Goal: Information Seeking & Learning: Check status

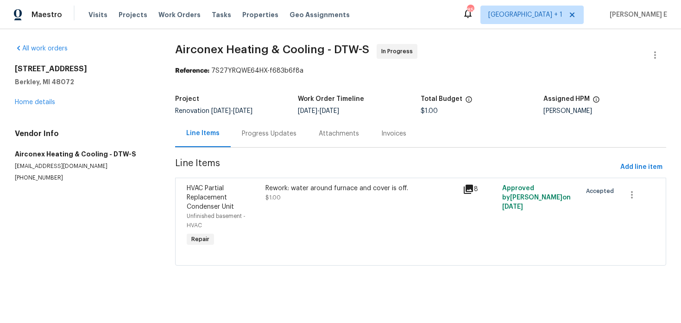
click at [266, 133] on div "Progress Updates" at bounding box center [269, 133] width 55 height 9
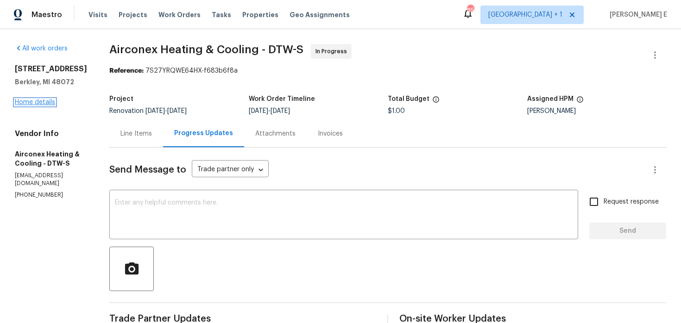
click at [43, 106] on link "Home details" at bounding box center [35, 102] width 40 height 6
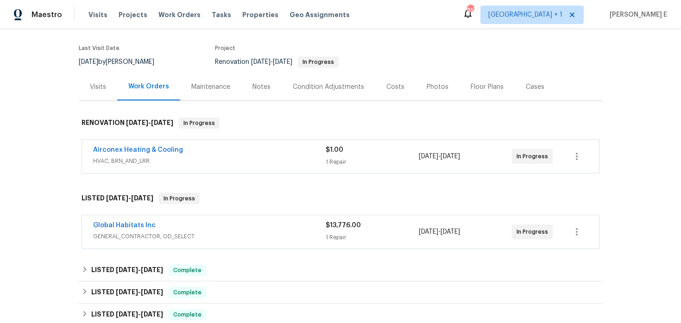
scroll to position [81, 0]
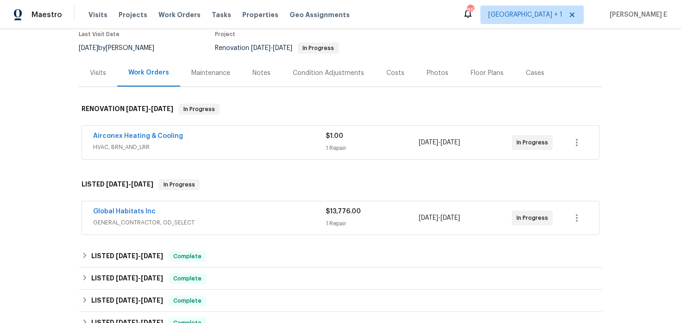
click at [197, 141] on div "Airconex Heating & Cooling" at bounding box center [209, 137] width 232 height 11
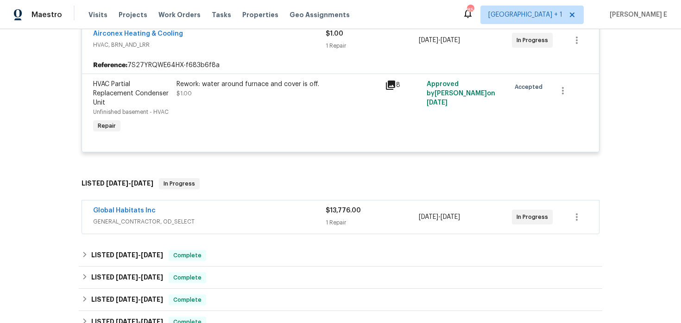
scroll to position [191, 0]
click at [167, 213] on div "Global Habitats Inc" at bounding box center [209, 211] width 232 height 11
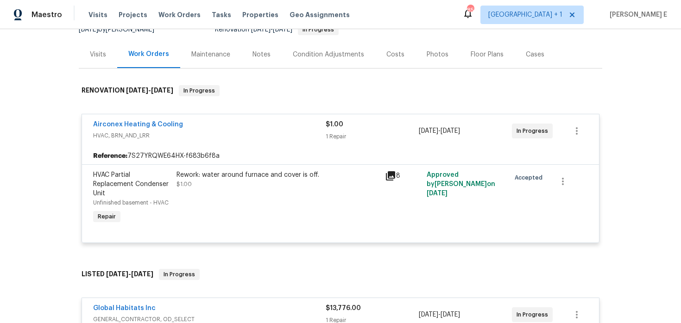
scroll to position [93, 0]
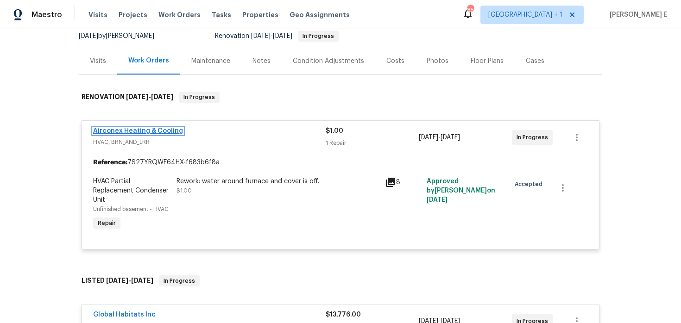
click at [171, 132] on link "Airconex Heating & Cooling" at bounding box center [138, 131] width 90 height 6
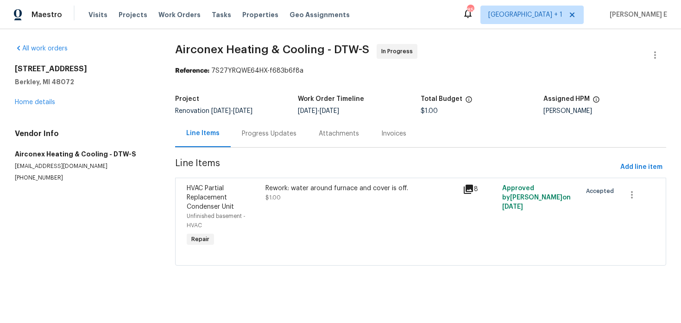
click at [295, 209] on div "Rework: water around furnace and cover is off. $1.00" at bounding box center [361, 216] width 197 height 70
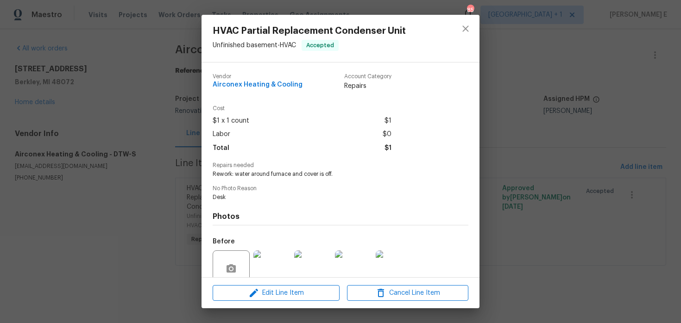
scroll to position [80, 0]
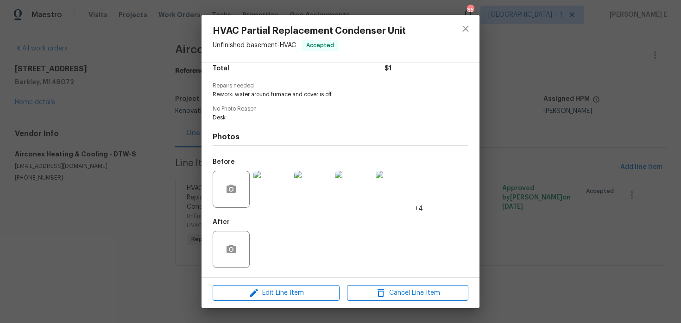
click at [278, 187] on img at bounding box center [271, 189] width 37 height 37
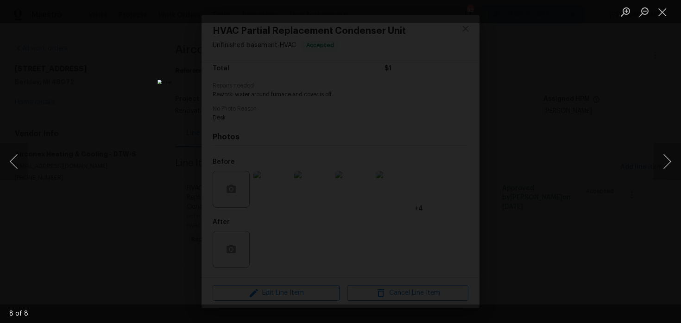
click at [566, 84] on div "Lightbox" at bounding box center [340, 161] width 681 height 323
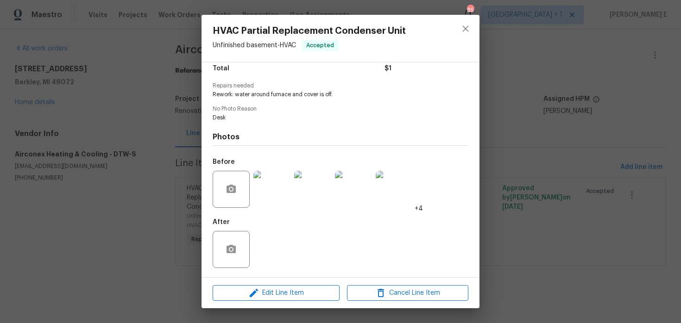
click at [566, 84] on div "HVAC Partial Replacement Condenser Unit Unfinished basement - HVAC Accepted Ven…" at bounding box center [340, 161] width 681 height 323
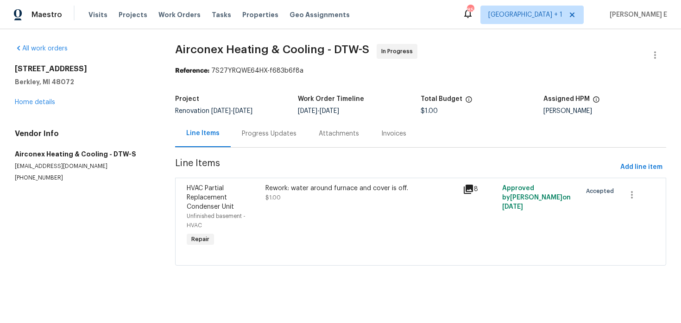
click at [270, 141] on div "Progress Updates" at bounding box center [269, 133] width 77 height 27
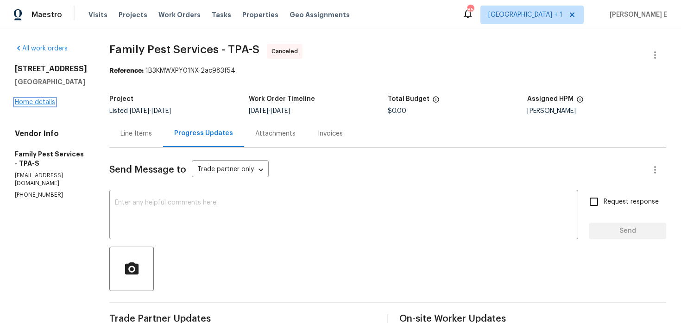
click at [44, 105] on link "Home details" at bounding box center [35, 102] width 40 height 6
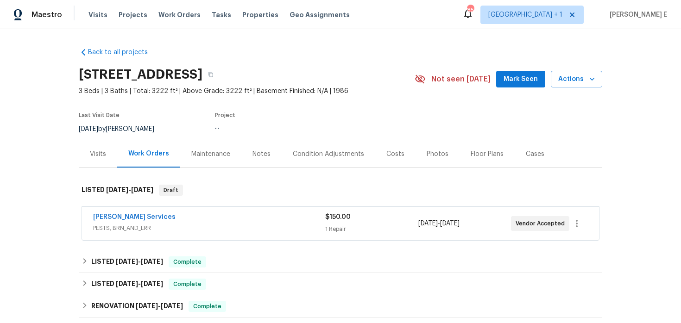
scroll to position [49, 0]
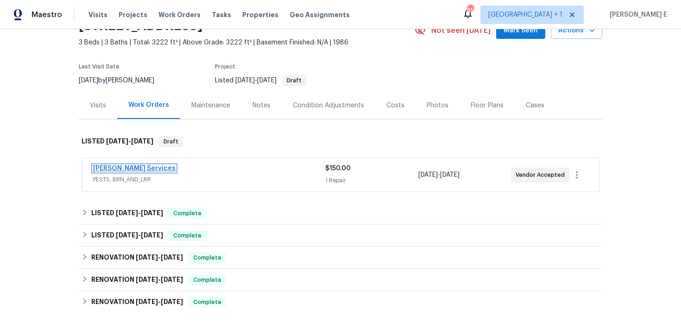
click at [137, 169] on link "[PERSON_NAME] Services" at bounding box center [134, 168] width 82 height 6
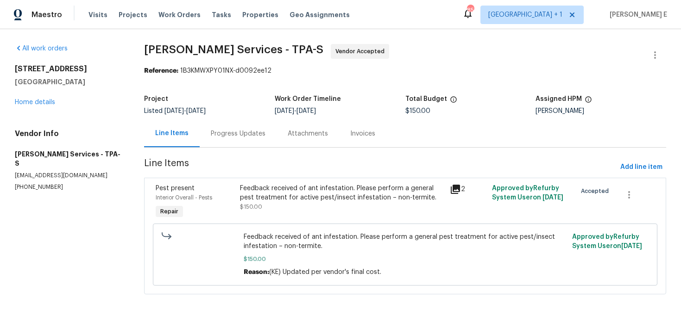
click at [233, 133] on div "Progress Updates" at bounding box center [238, 133] width 55 height 9
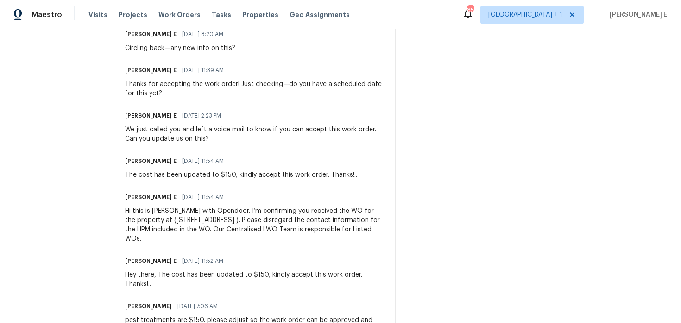
scroll to position [380, 0]
